Goal: Book appointment/travel/reservation

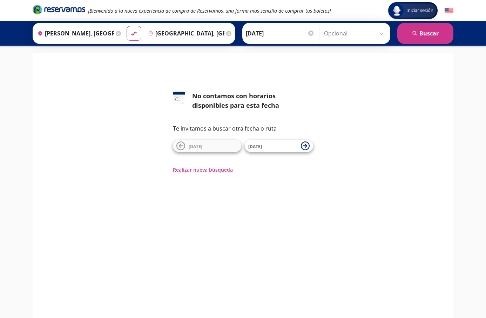
click at [257, 39] on input "[DATE]" at bounding box center [280, 34] width 69 height 18
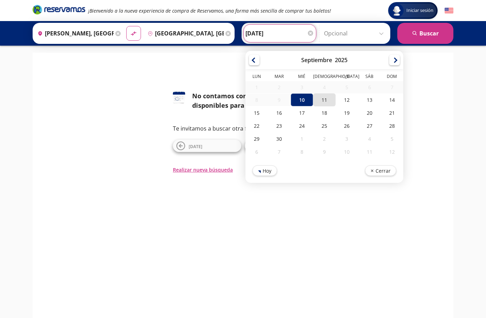
click at [318, 99] on div "11" at bounding box center [324, 99] width 22 height 13
type input "[DATE]"
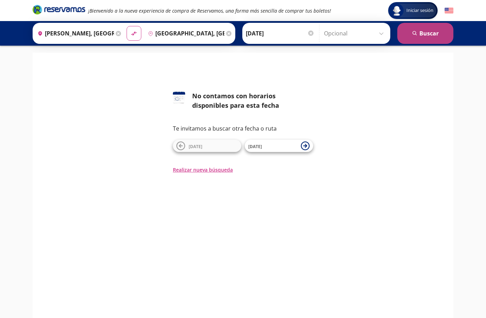
click at [412, 41] on button "search [GEOGRAPHIC_DATA]" at bounding box center [426, 33] width 56 height 21
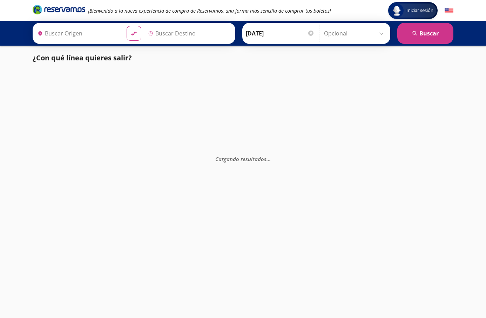
type input "[PERSON_NAME], [GEOGRAPHIC_DATA]"
type input "[GEOGRAPHIC_DATA], [GEOGRAPHIC_DATA]"
